Goal: Find specific page/section: Find specific page/section

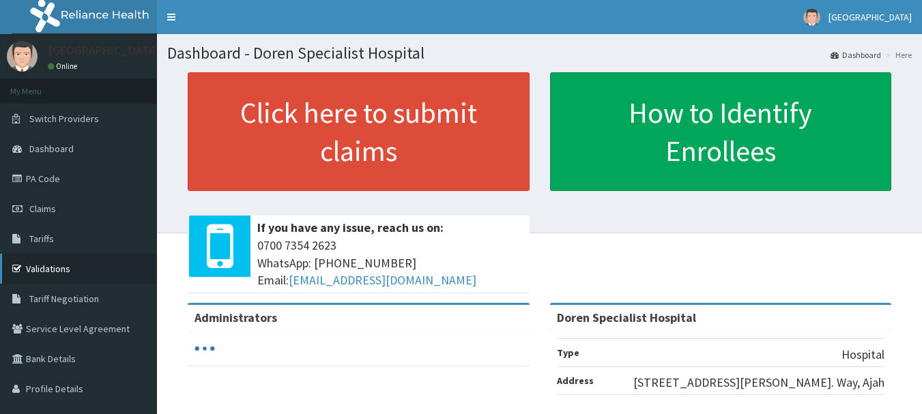
click at [89, 275] on link "Validations" at bounding box center [78, 269] width 157 height 30
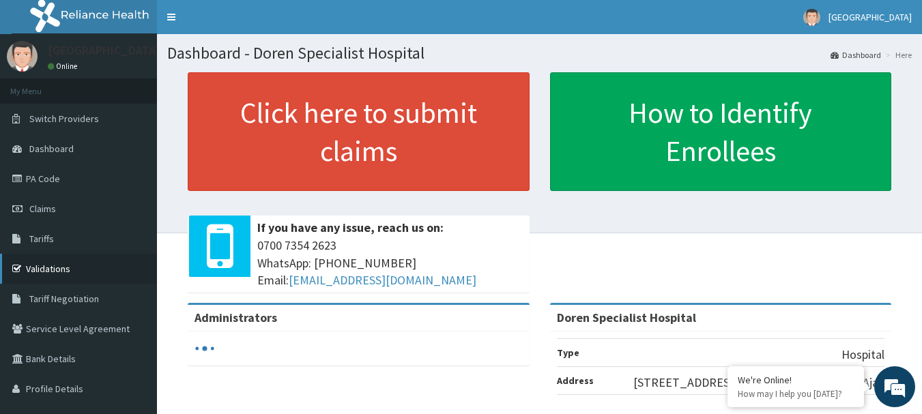
click at [42, 272] on link "Validations" at bounding box center [78, 269] width 157 height 30
